Goal: Information Seeking & Learning: Learn about a topic

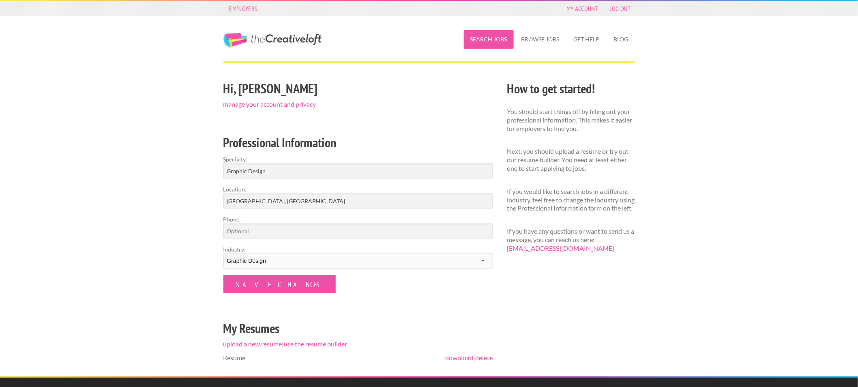
click at [488, 41] on link "Search Jobs" at bounding box center [489, 39] width 50 height 19
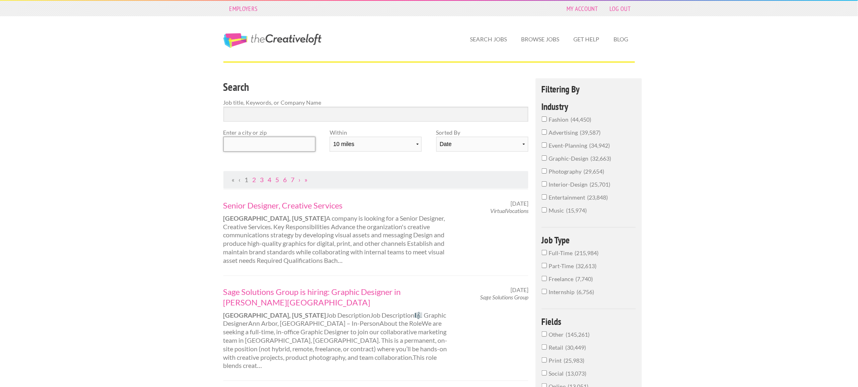
click at [287, 147] on input "text" at bounding box center [269, 144] width 92 height 15
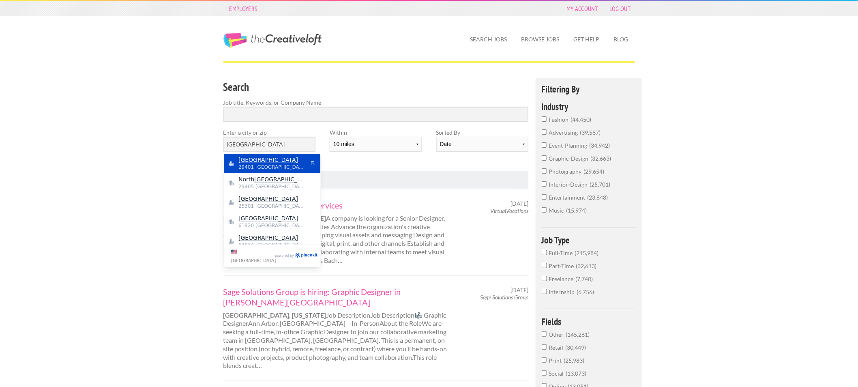
click at [260, 160] on mark "Charleston" at bounding box center [268, 160] width 60 height 6
type input "Charleston"
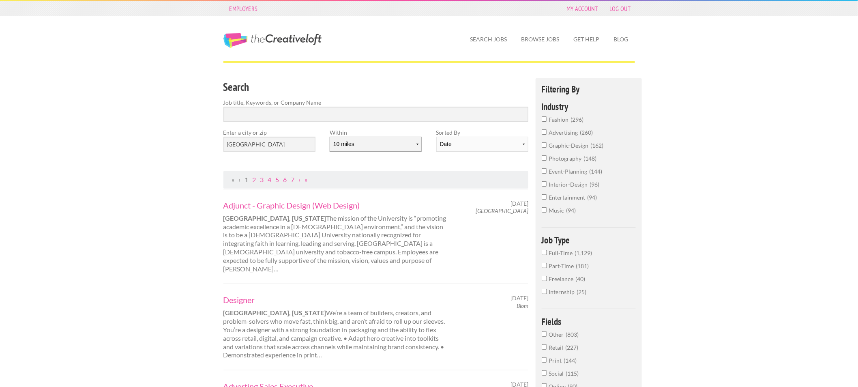
click at [416, 142] on select "10 miles 20 miles 50 miles 100 miles 200 miles 300 miles 400 miles 500 miles" at bounding box center [376, 144] width 92 height 15
select select "20"
click at [330, 137] on select "10 miles 20 miles 50 miles 100 miles 200 miles 300 miles 400 miles 500 miles" at bounding box center [376, 144] width 92 height 15
click at [476, 145] on select "Date Relevance" at bounding box center [482, 144] width 92 height 15
click at [436, 137] on select "Date Relevance" at bounding box center [482, 144] width 92 height 15
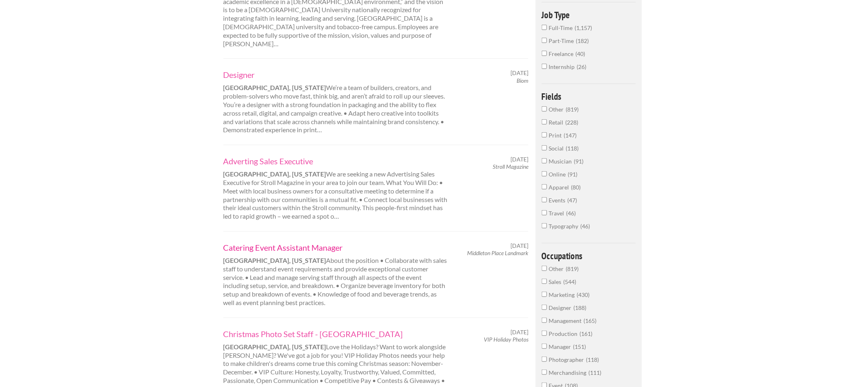
scroll to position [180, 0]
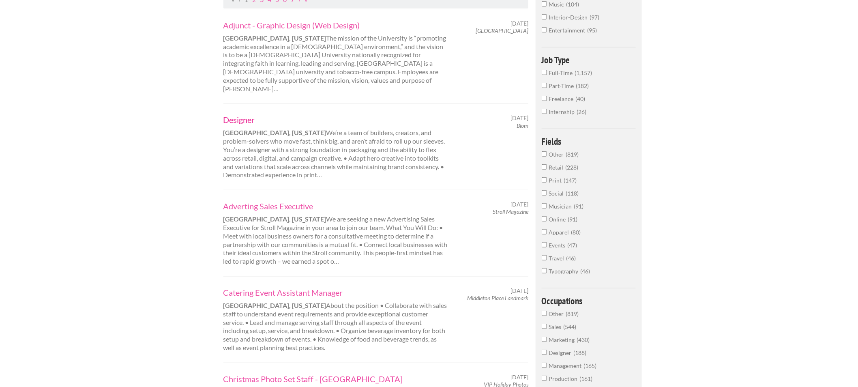
click at [238, 114] on link "Designer" at bounding box center [335, 119] width 225 height 11
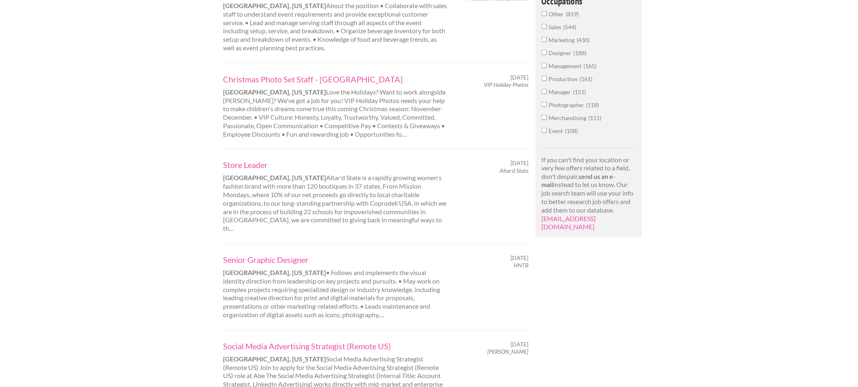
scroll to position [495, 0]
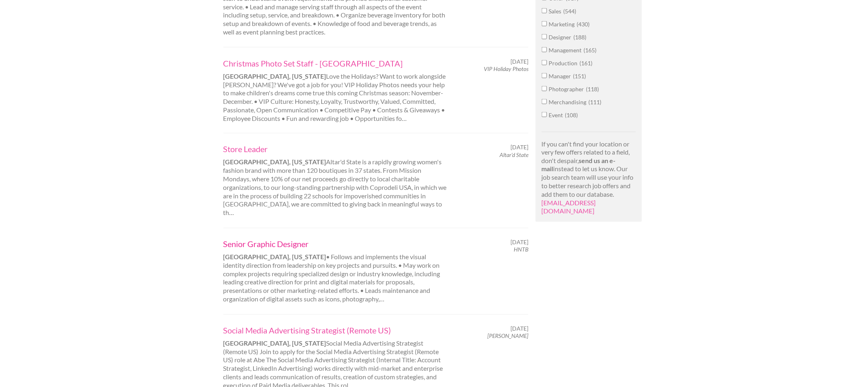
click at [287, 239] on link "Senior Graphic Designer" at bounding box center [335, 244] width 225 height 11
click at [262, 325] on link "Social Media Advertising Strategist (Remote US)" at bounding box center [335, 330] width 225 height 11
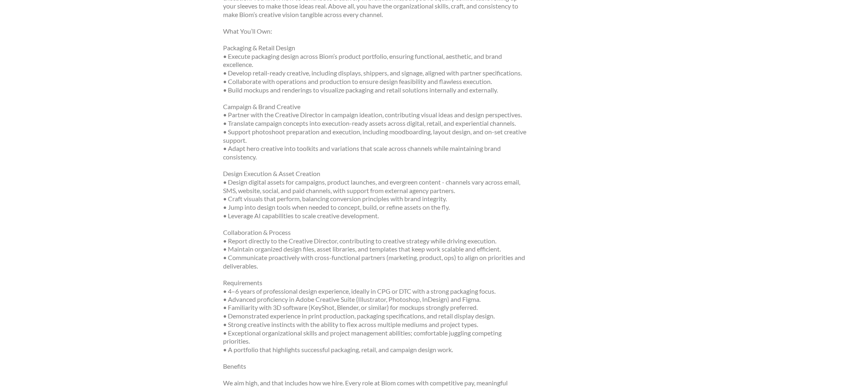
scroll to position [360, 0]
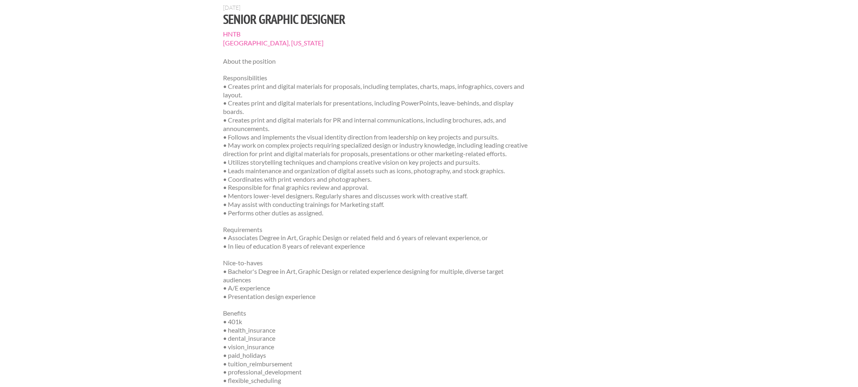
scroll to position [90, 0]
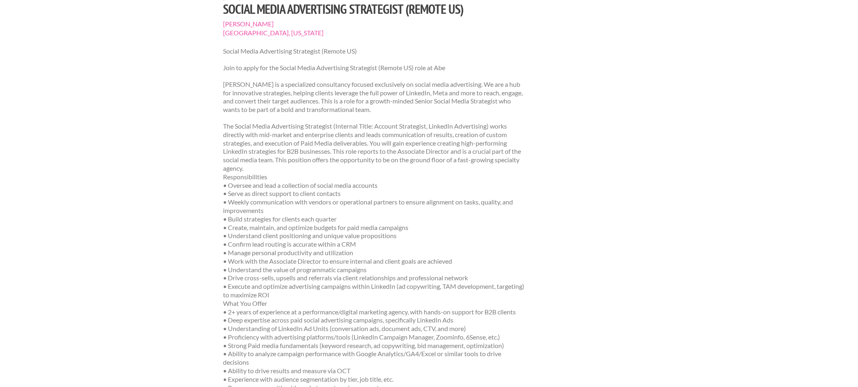
scroll to position [90, 0]
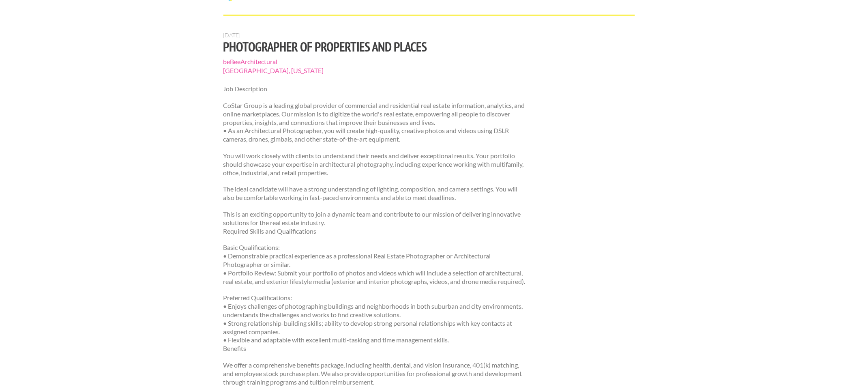
scroll to position [45, 0]
